Goal: Information Seeking & Learning: Learn about a topic

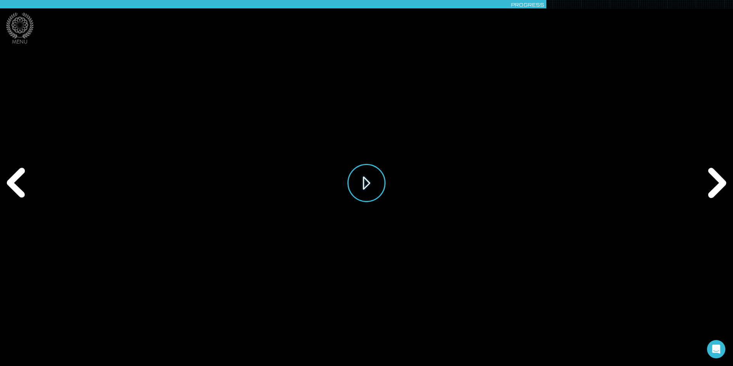
click at [365, 197] on button "Play" at bounding box center [366, 183] width 38 height 38
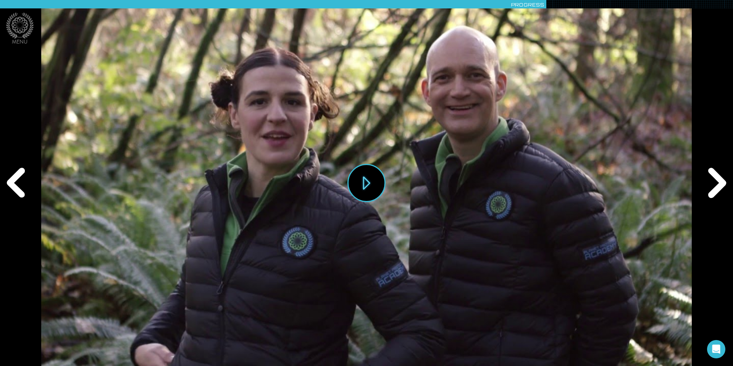
click at [714, 179] on div "Next" at bounding box center [715, 183] width 35 height 110
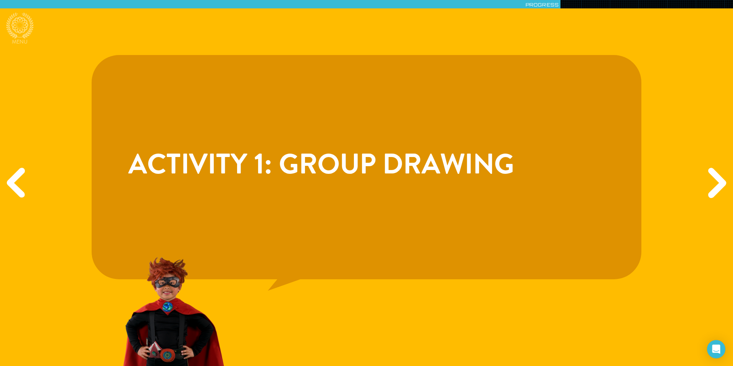
click at [709, 188] on div "Next" at bounding box center [715, 183] width 35 height 110
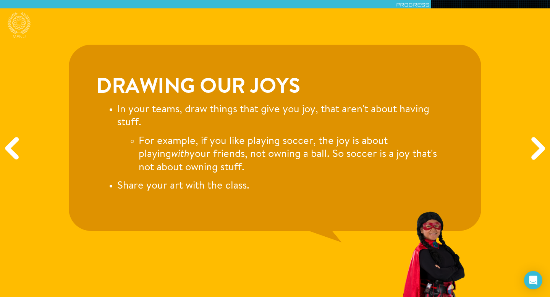
click at [538, 145] on div "Next" at bounding box center [536, 148] width 26 height 89
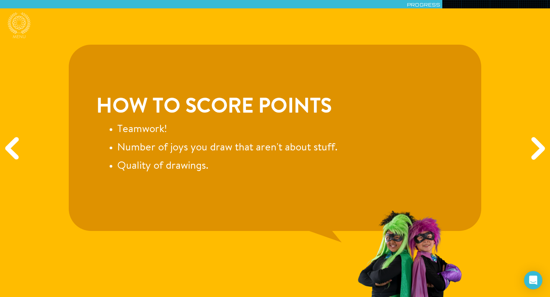
click at [534, 145] on div "Next" at bounding box center [536, 148] width 26 height 89
